Goal: Navigation & Orientation: Find specific page/section

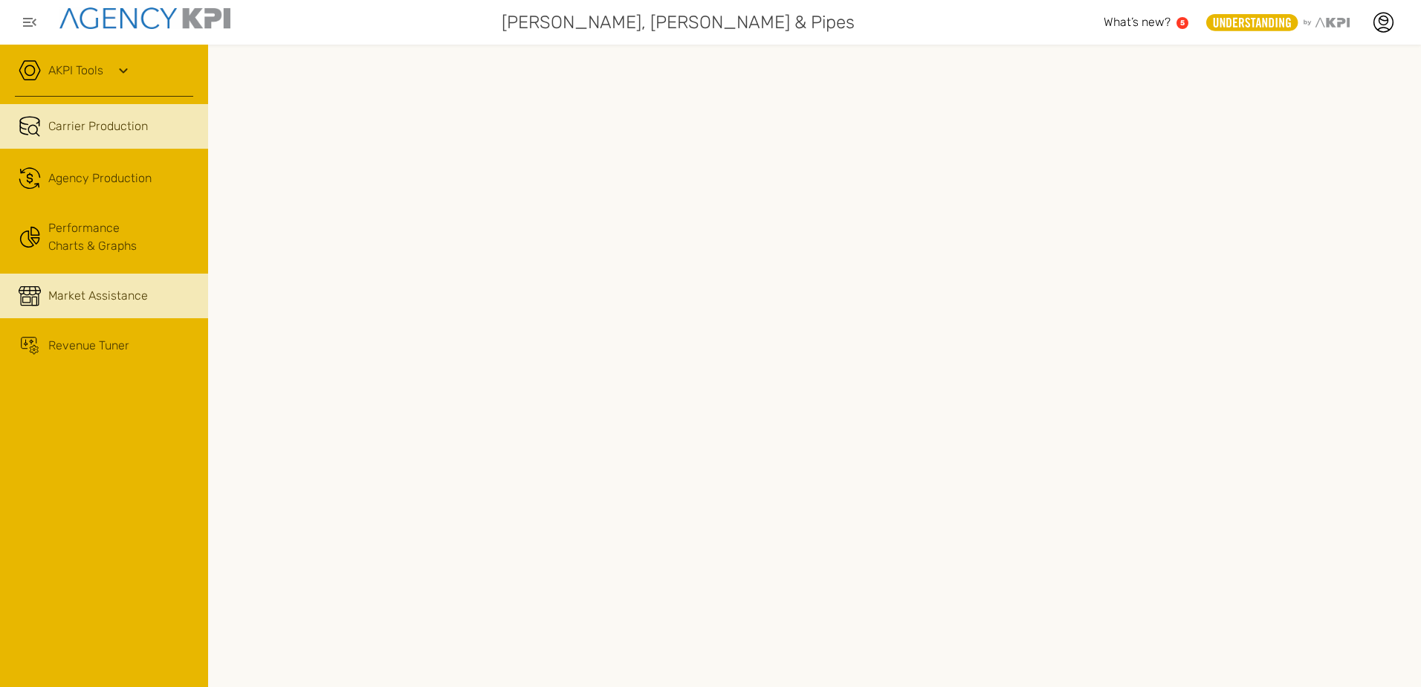
click at [172, 280] on link "Market Assistance" at bounding box center [104, 296] width 208 height 45
